Goal: Navigation & Orientation: Find specific page/section

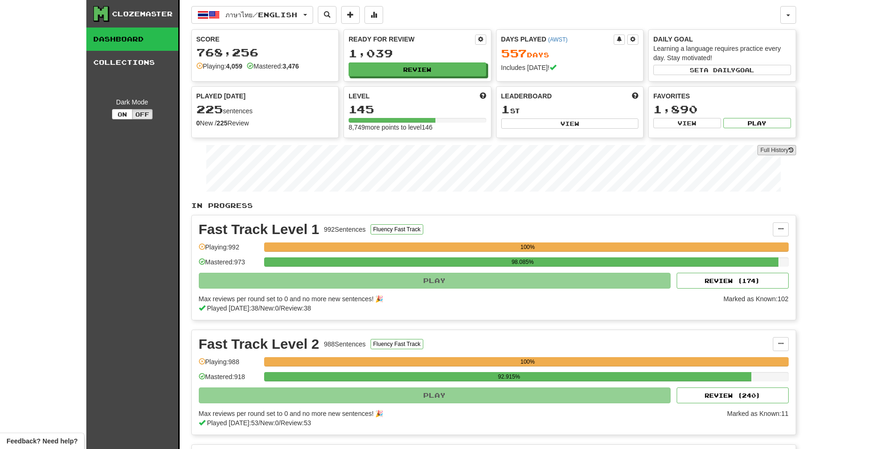
click at [763, 147] on link "Full History" at bounding box center [776, 150] width 38 height 10
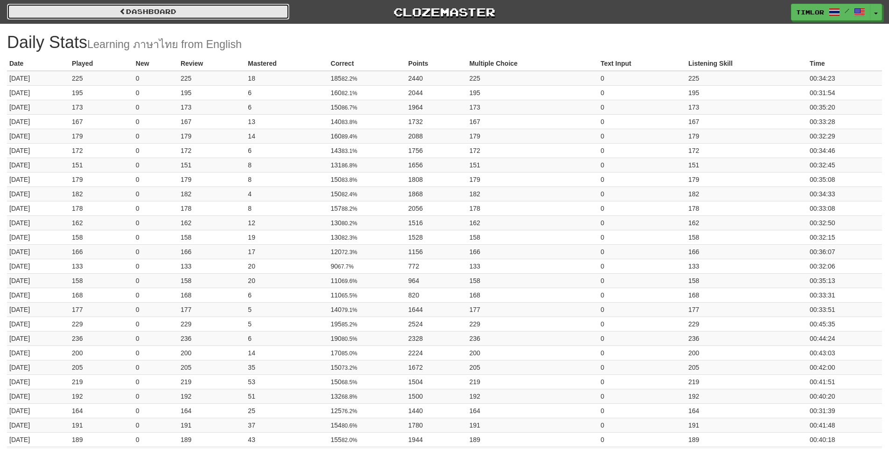
click at [197, 15] on link "Dashboard" at bounding box center [148, 12] width 282 height 16
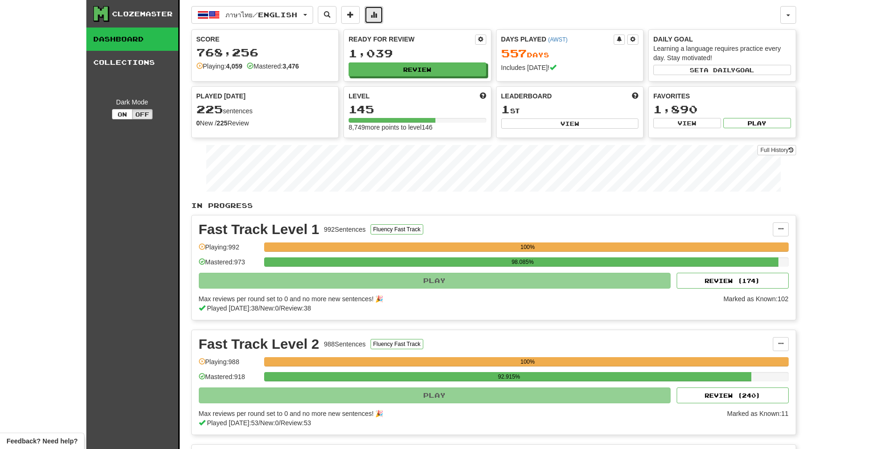
click at [375, 14] on button at bounding box center [374, 15] width 19 height 18
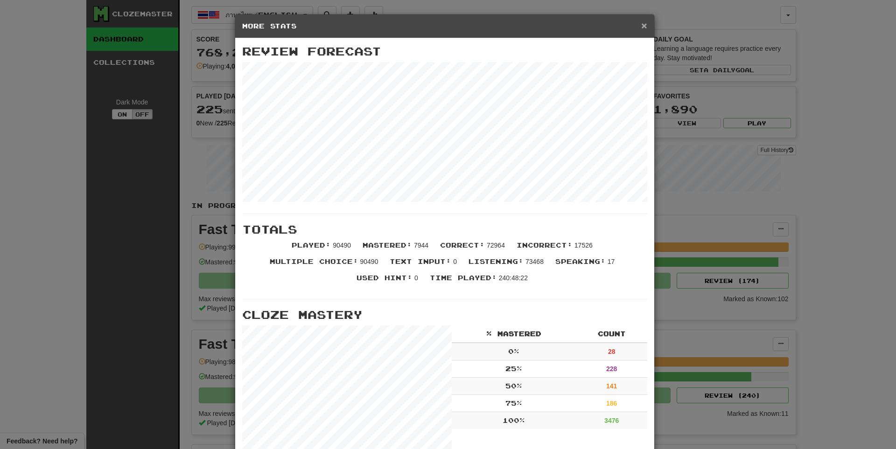
click at [643, 23] on span "×" at bounding box center [644, 25] width 6 height 11
